Goal: Information Seeking & Learning: Learn about a topic

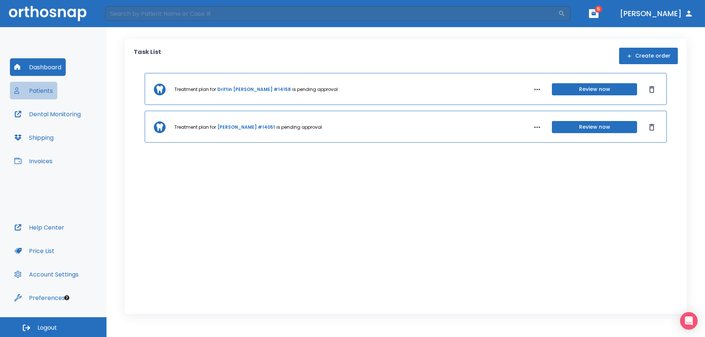
click at [42, 89] on button "Patients" at bounding box center [33, 91] width 47 height 18
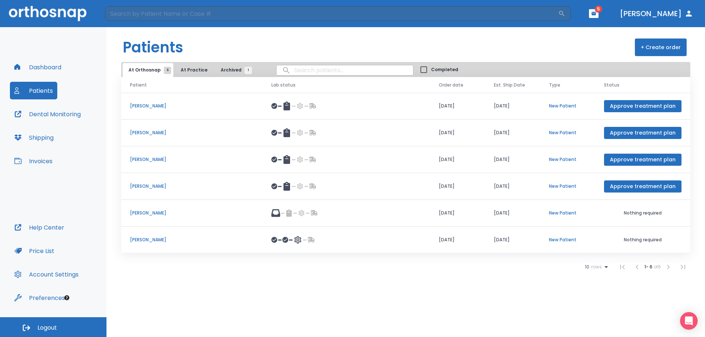
click at [146, 240] on p "[PERSON_NAME]" at bounding box center [192, 240] width 124 height 7
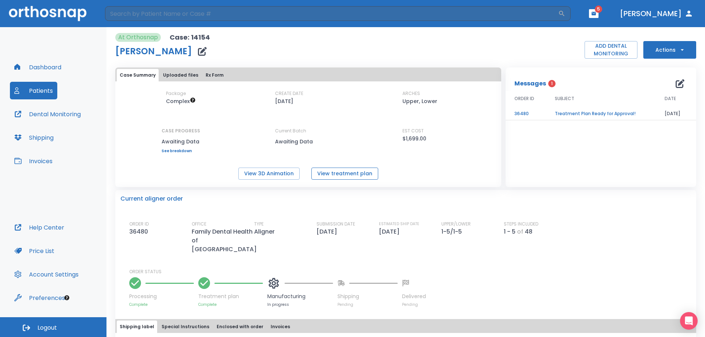
click at [319, 172] on button "View treatment plan" at bounding box center [344, 174] width 67 height 12
click at [279, 170] on button "View 3D Animation" at bounding box center [268, 174] width 61 height 12
click at [652, 45] on button "Actions" at bounding box center [669, 50] width 53 height 18
click at [612, 165] on div at bounding box center [352, 168] width 705 height 337
click at [588, 112] on td "Treatment Plan Ready for Approval!" at bounding box center [601, 114] width 110 height 13
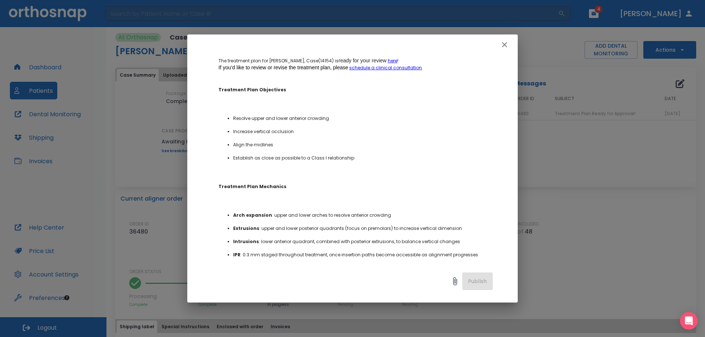
scroll to position [110, 0]
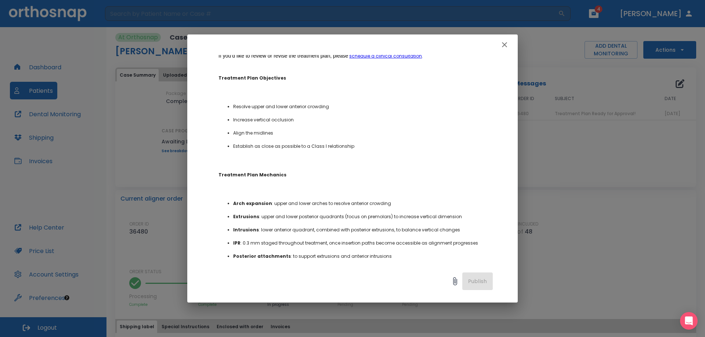
click at [363, 131] on li "Align the midlines" at bounding box center [363, 133] width 260 height 7
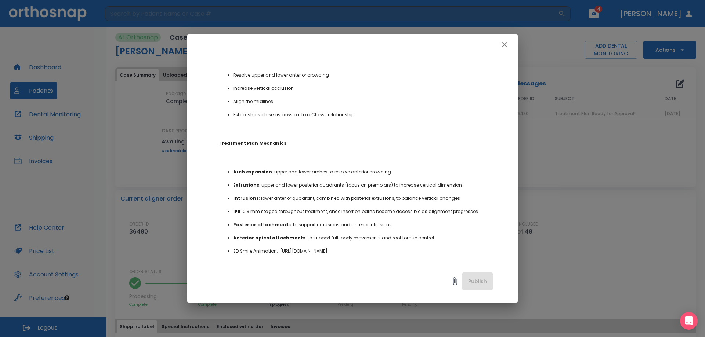
scroll to position [184, 0]
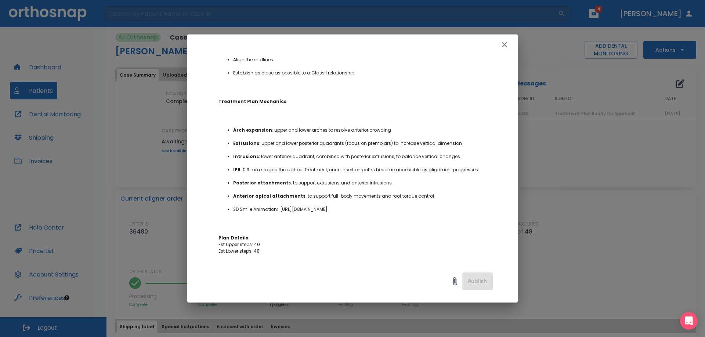
click at [370, 102] on p "Treatment Plan Mechanics" at bounding box center [355, 101] width 274 height 7
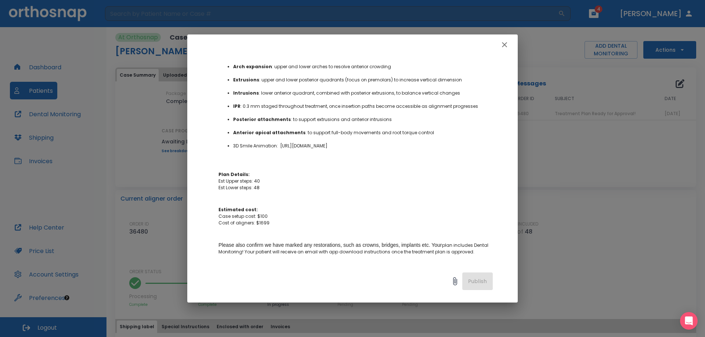
scroll to position [257, 0]
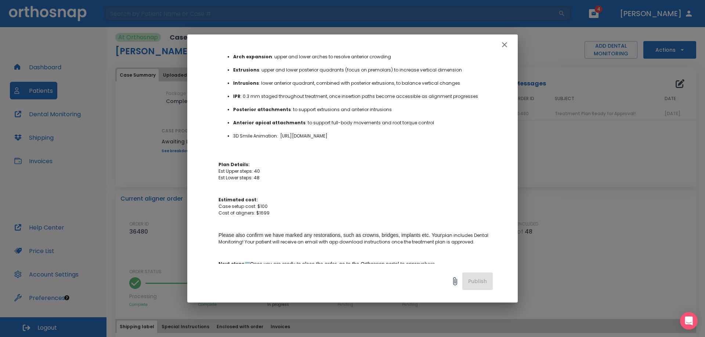
click at [372, 166] on p "Dear [PERSON_NAME] , The treatment plan for [PERSON_NAME], Case(14154) is ready…" at bounding box center [355, 107] width 274 height 461
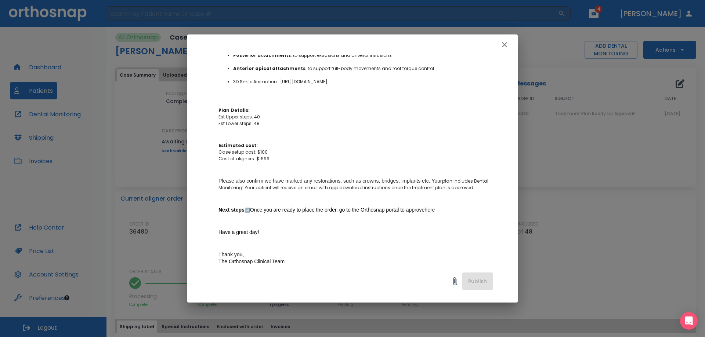
scroll to position [367, 0]
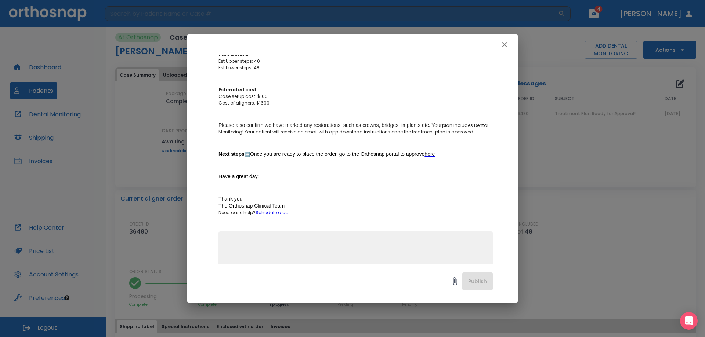
click at [369, 135] on p "Please also confirm we have marked any restorations, such as crowns, bridges, i…" at bounding box center [355, 129] width 274 height 14
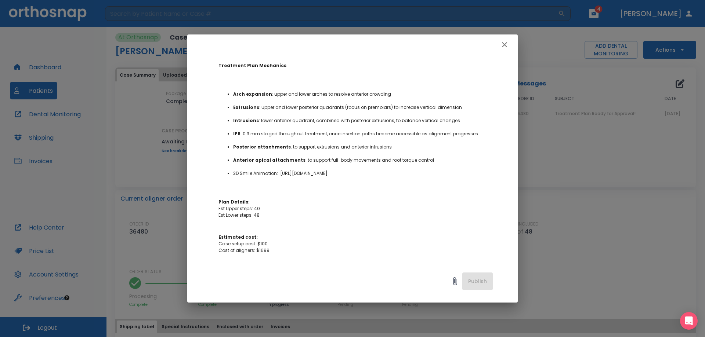
scroll to position [220, 0]
click at [362, 209] on p "Plan Details: Est Upper steps: 40 Est Lower steps: 48" at bounding box center [355, 208] width 274 height 20
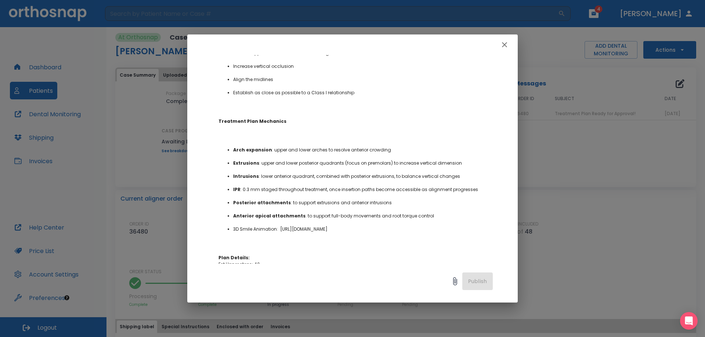
scroll to position [274, 0]
